Goal: Check status

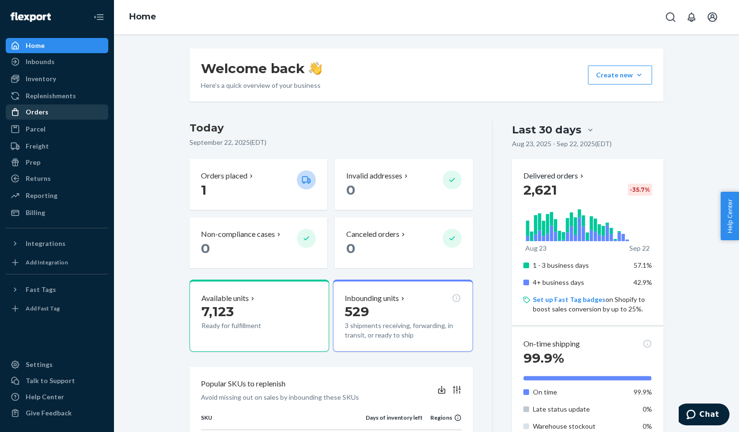
click at [38, 116] on div "Orders" at bounding box center [37, 112] width 23 height 10
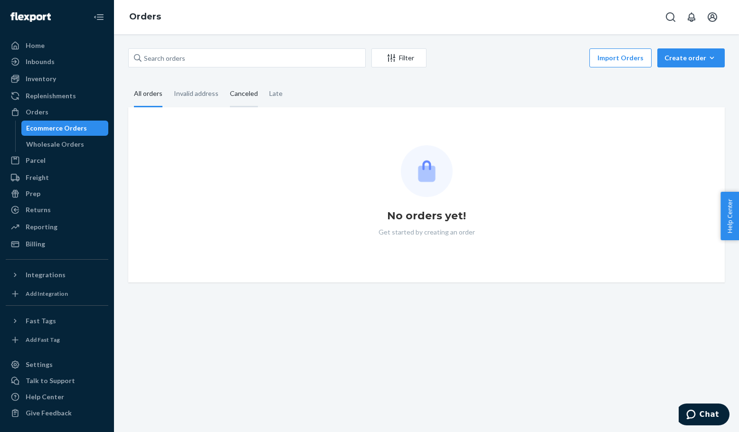
click at [241, 99] on div "Canceled" at bounding box center [244, 94] width 28 height 26
click at [224, 81] on input "Canceled" at bounding box center [224, 81] width 0 height 0
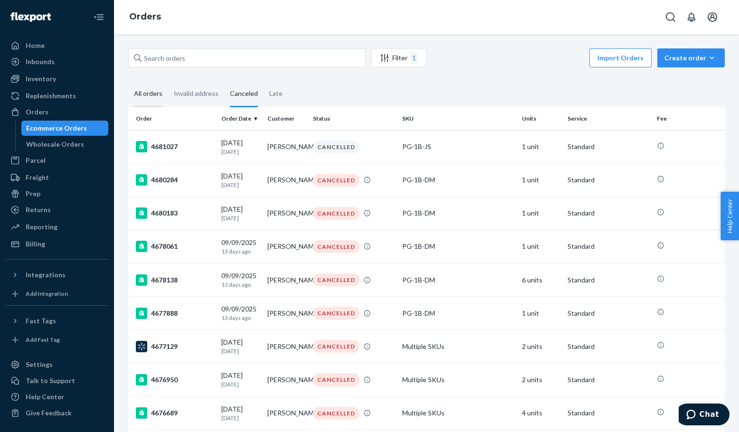
click at [151, 96] on div "All orders" at bounding box center [148, 94] width 29 height 26
click at [128, 81] on input "All orders" at bounding box center [128, 81] width 0 height 0
